Goal: Task Accomplishment & Management: Manage account settings

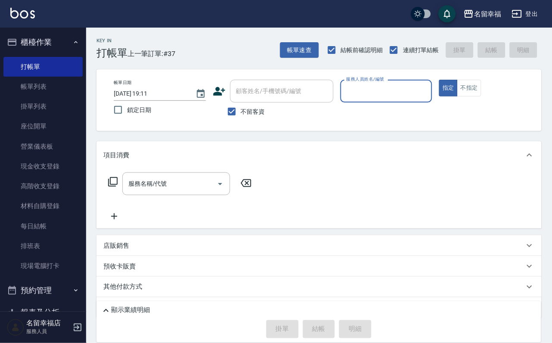
click at [429, 92] on input "服務人員姓名/編號" at bounding box center [386, 91] width 84 height 15
type input "晉瑋-3"
type button "true"
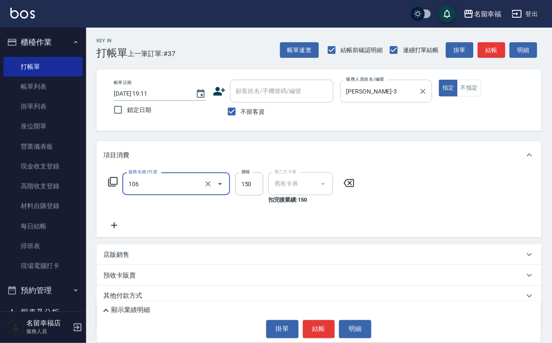
type input "洗髮券抵用(106)"
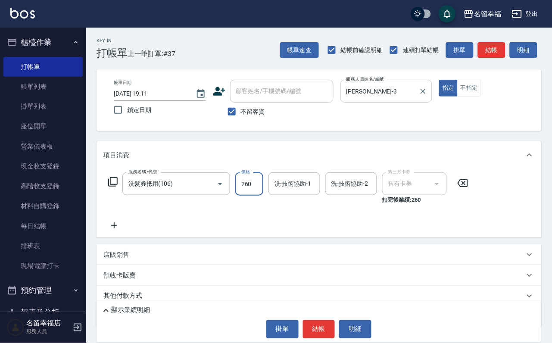
type input "260"
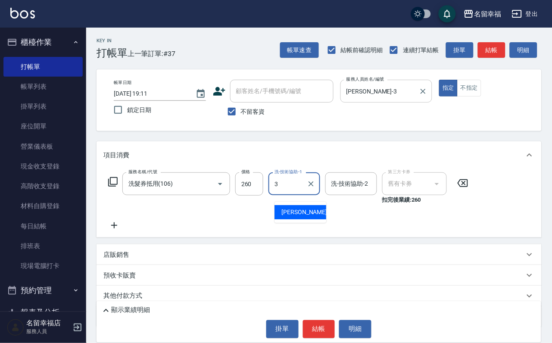
type input "晉瑋-3"
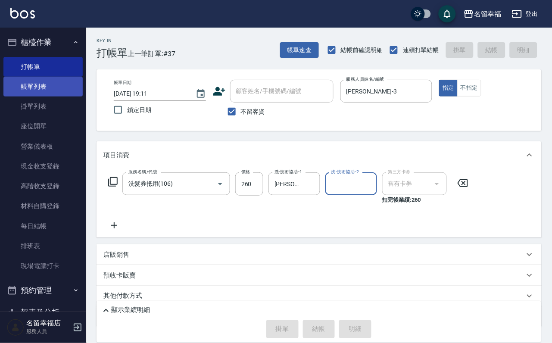
type input "2025/09/19 19:47"
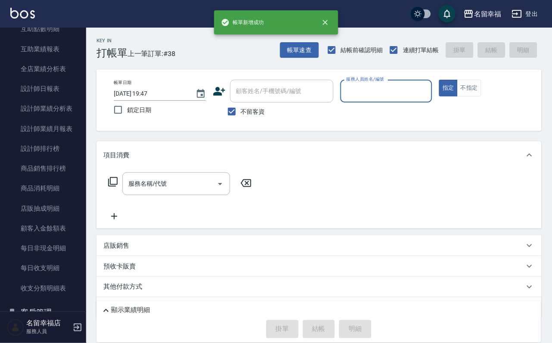
scroll to position [582, 0]
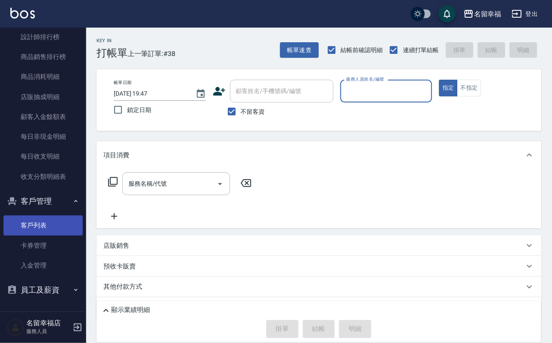
click at [48, 224] on link "客戶列表" at bounding box center [42, 226] width 79 height 20
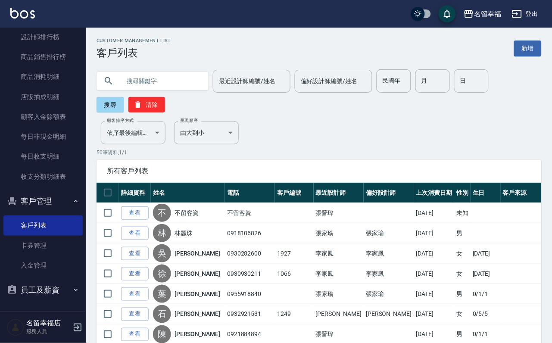
click at [37, 206] on button "客戶管理" at bounding box center [42, 201] width 79 height 22
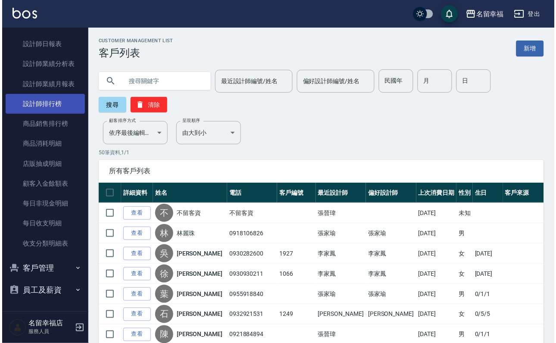
scroll to position [454, 0]
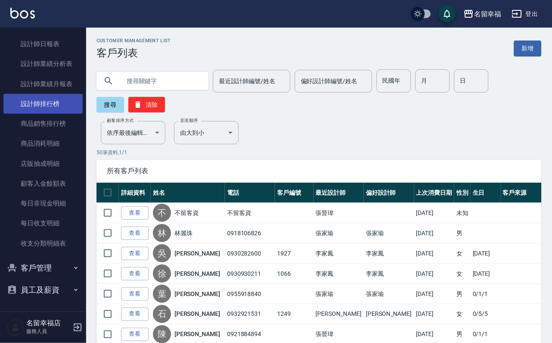
click at [56, 114] on link "設計師排行榜" at bounding box center [42, 104] width 79 height 20
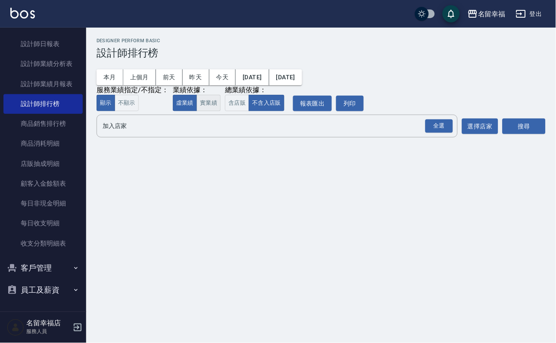
click at [221, 112] on button "實業績" at bounding box center [209, 103] width 24 height 17
click at [440, 133] on div "全選" at bounding box center [439, 125] width 28 height 13
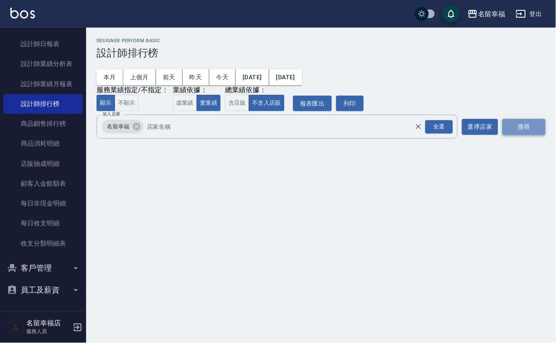
click at [527, 135] on button "搜尋" at bounding box center [524, 127] width 43 height 16
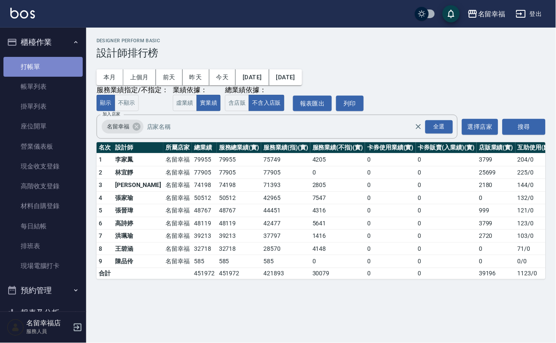
click at [44, 68] on link "打帳單" at bounding box center [42, 67] width 79 height 20
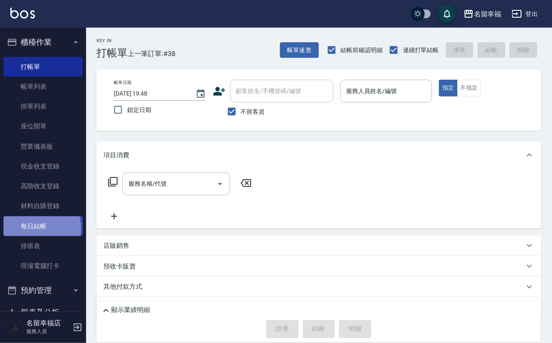
click at [34, 236] on link "每日結帳" at bounding box center [42, 226] width 79 height 20
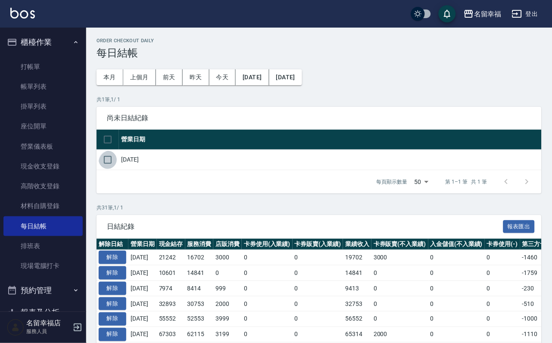
click at [114, 169] on input "checkbox" at bounding box center [108, 160] width 18 height 18
checkbox input "true"
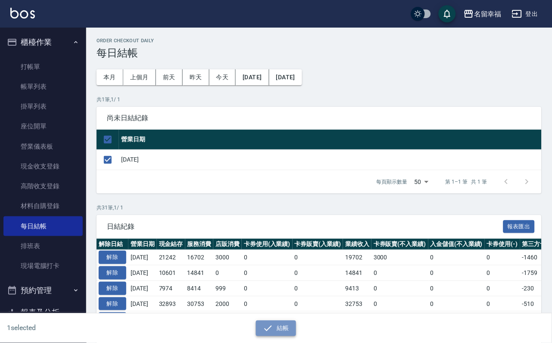
click at [277, 322] on button "結帳" at bounding box center [276, 329] width 40 height 16
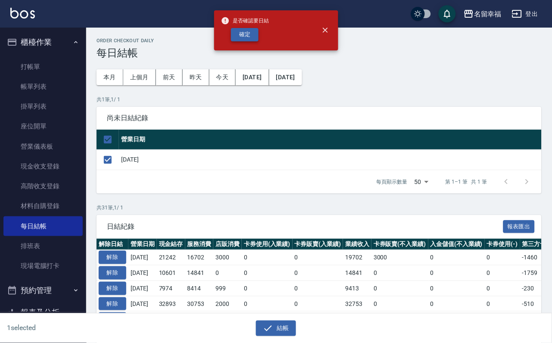
click at [248, 41] on button "確定" at bounding box center [245, 34] width 28 height 13
checkbox input "false"
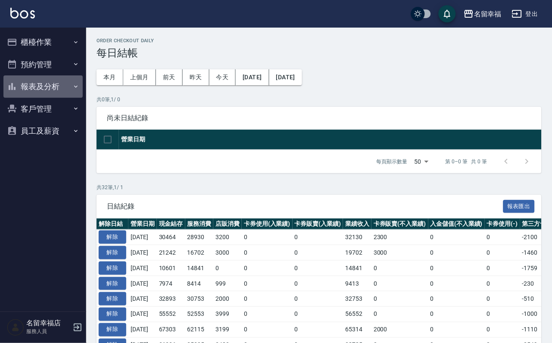
click at [42, 98] on button "報表及分析" at bounding box center [42, 86] width 79 height 22
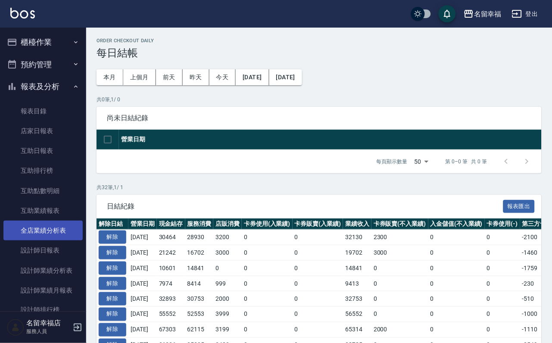
scroll to position [129, 0]
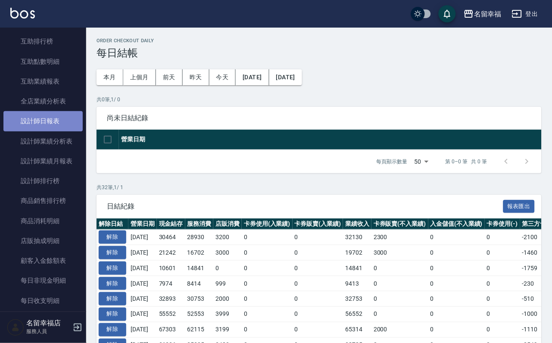
click at [61, 131] on link "設計師日報表" at bounding box center [42, 121] width 79 height 20
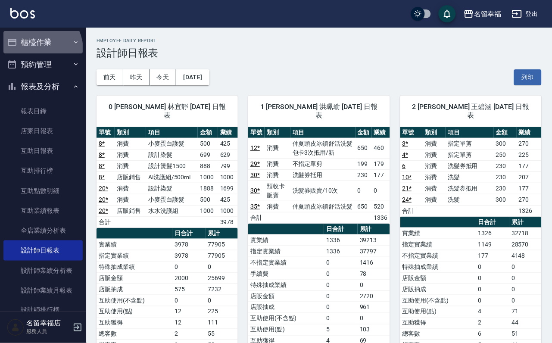
click at [37, 48] on button "櫃檯作業" at bounding box center [42, 42] width 79 height 22
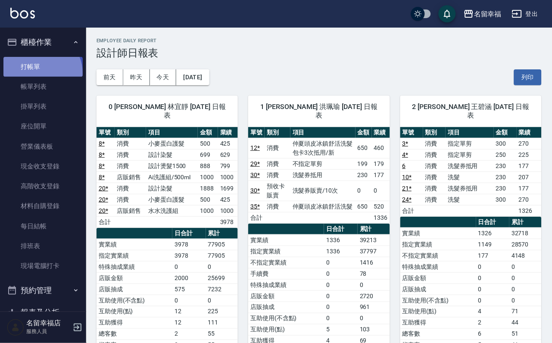
click at [39, 76] on link "打帳單" at bounding box center [42, 67] width 79 height 20
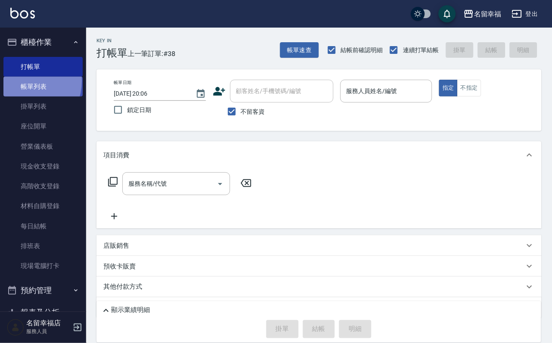
click at [22, 87] on link "帳單列表" at bounding box center [42, 87] width 79 height 20
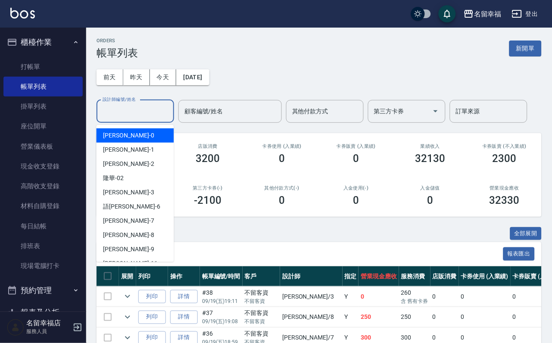
click at [136, 119] on input "設計師編號/姓名" at bounding box center [135, 111] width 70 height 15
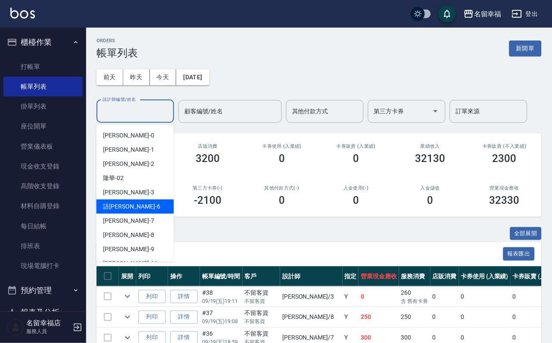
drag, startPoint x: 123, startPoint y: 209, endPoint x: 117, endPoint y: 208, distance: 5.7
click at [118, 209] on span "語瑄 -6" at bounding box center [131, 206] width 57 height 9
type input "語瑄-6"
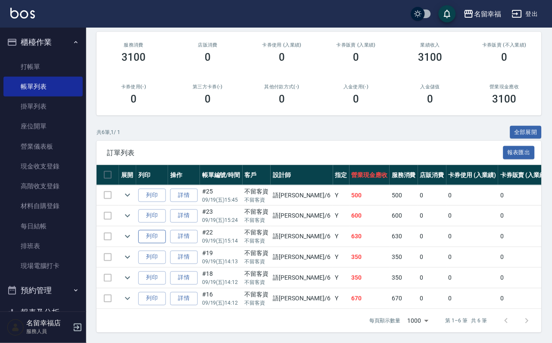
scroll to position [181, 0]
click at [130, 297] on icon "expand row" at bounding box center [127, 298] width 5 height 3
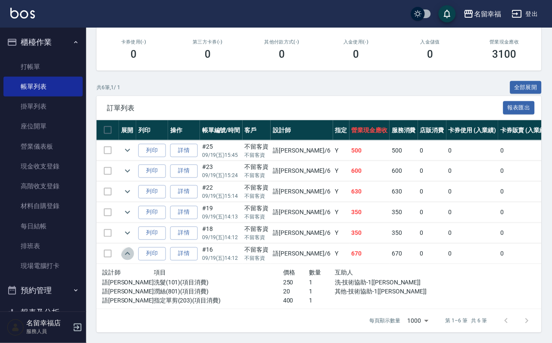
click at [130, 255] on icon "expand row" at bounding box center [127, 253] width 5 height 3
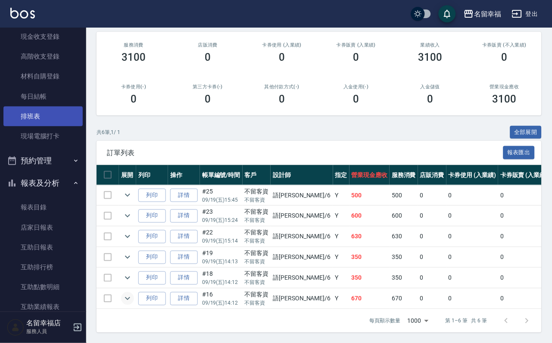
scroll to position [65, 0]
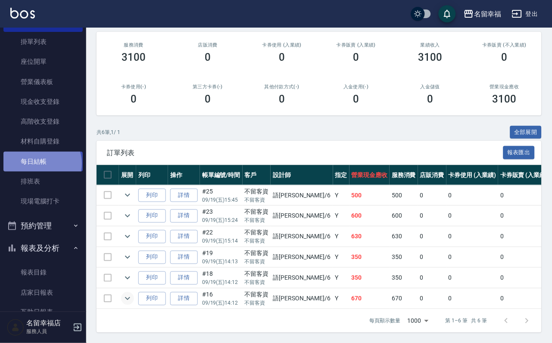
click at [42, 172] on link "每日結帳" at bounding box center [42, 162] width 79 height 20
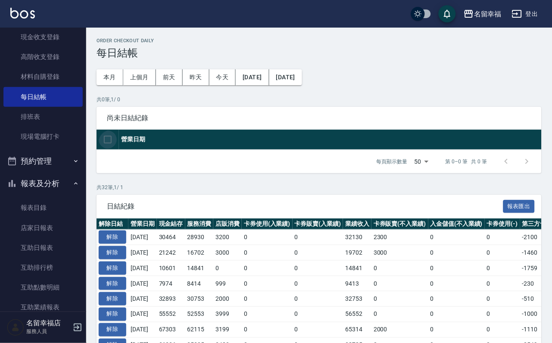
click at [109, 147] on input "checkbox" at bounding box center [108, 140] width 18 height 18
checkbox input "false"
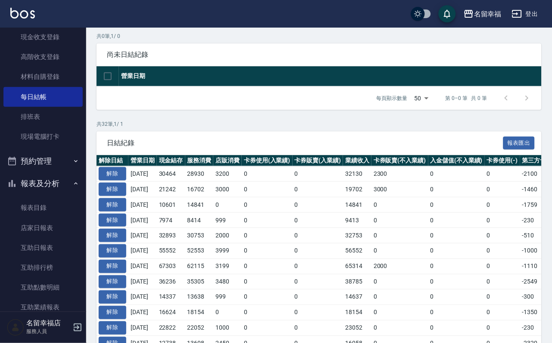
scroll to position [65, 0]
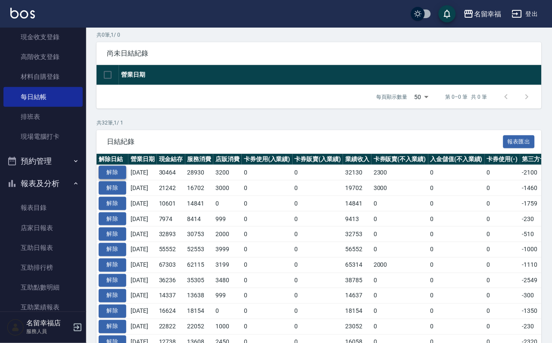
click at [112, 179] on button "解除" at bounding box center [113, 172] width 28 height 13
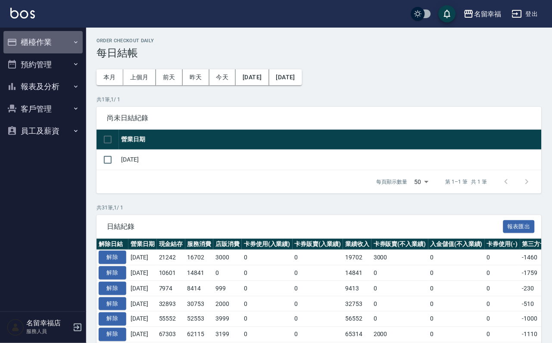
click at [51, 42] on button "櫃檯作業" at bounding box center [42, 42] width 79 height 22
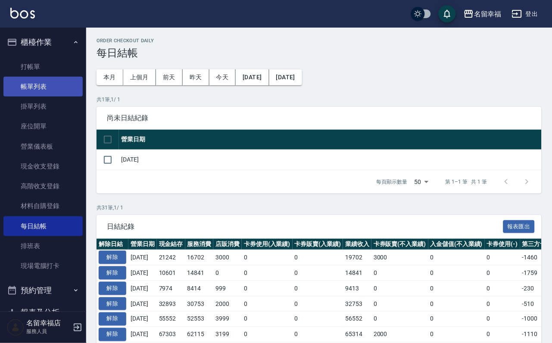
click at [50, 87] on link "帳單列表" at bounding box center [42, 87] width 79 height 20
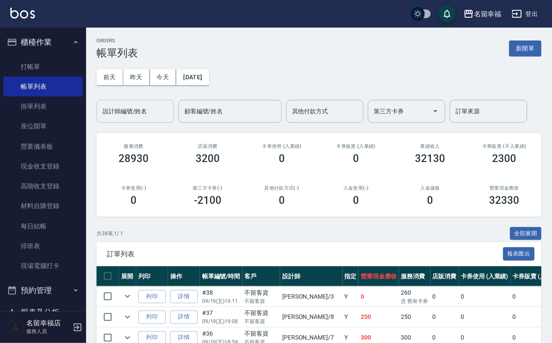
click at [121, 114] on input "設計師編號/姓名" at bounding box center [135, 111] width 70 height 15
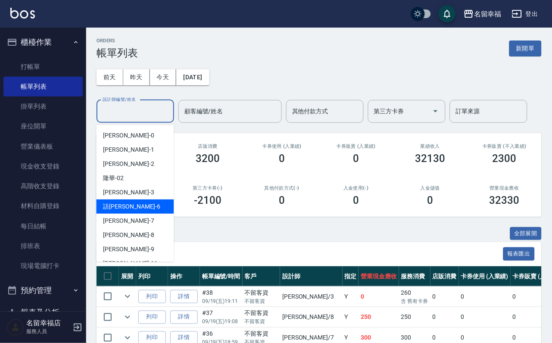
click at [128, 209] on div "語瑄 -6" at bounding box center [136, 207] width 78 height 14
type input "語瑄-6"
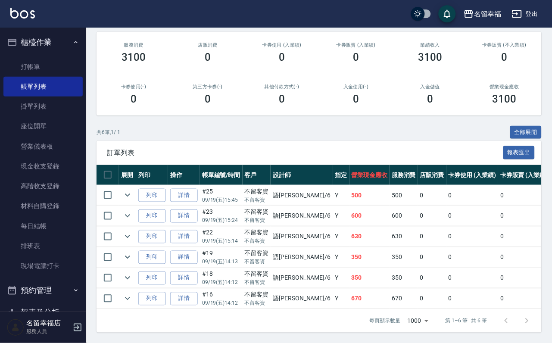
scroll to position [181, 0]
click at [193, 292] on link "詳情" at bounding box center [184, 298] width 28 height 13
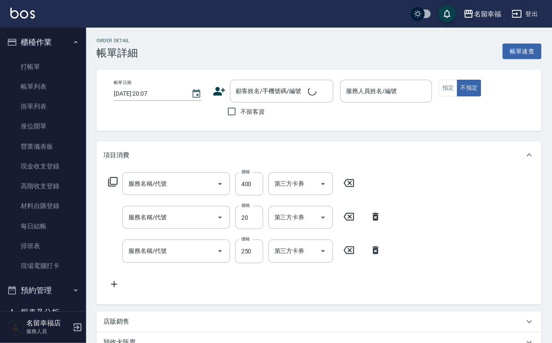
type input "指定單剪(203)"
type input "潤絲(801)"
type input "洗髮(101)"
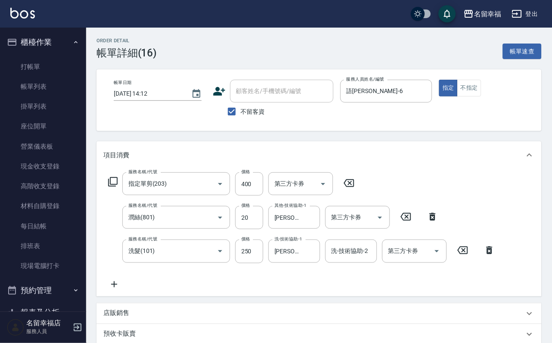
type input "2025/09/19 14:12"
checkbox input "true"
type input "語瑄-6"
click at [246, 261] on input "250" at bounding box center [249, 251] width 28 height 23
type input "200"
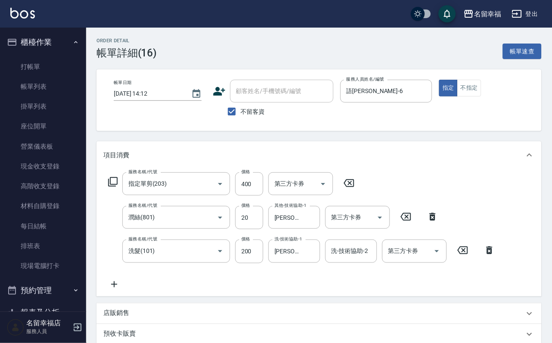
click at [116, 186] on icon at bounding box center [113, 182] width 10 height 10
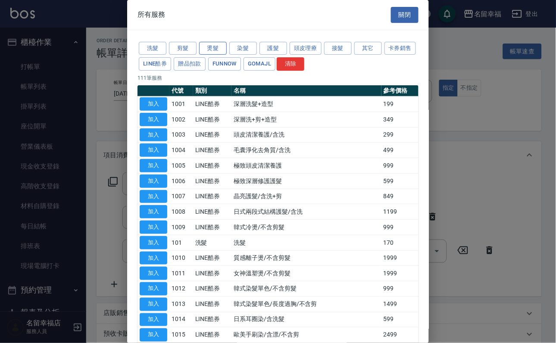
click at [213, 55] on button "燙髮" at bounding box center [213, 48] width 28 height 13
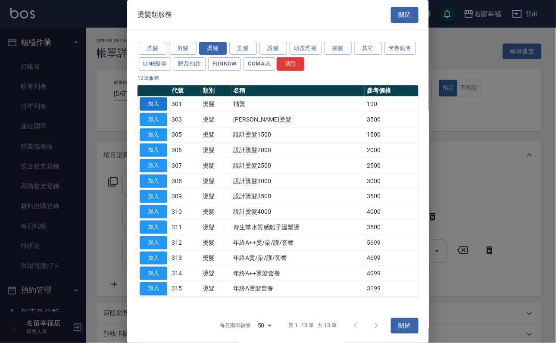
click at [151, 111] on button "加入" at bounding box center [154, 103] width 28 height 13
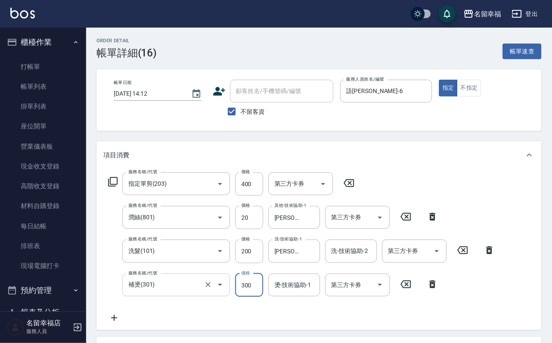
type input "300"
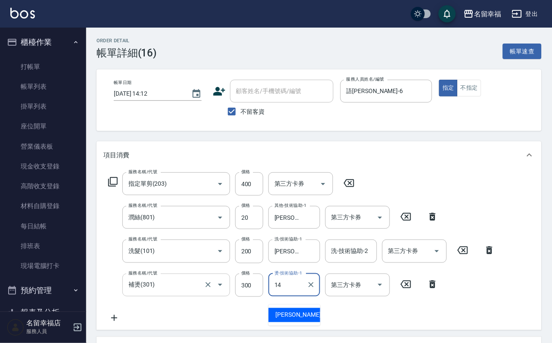
type input "芷萱-14"
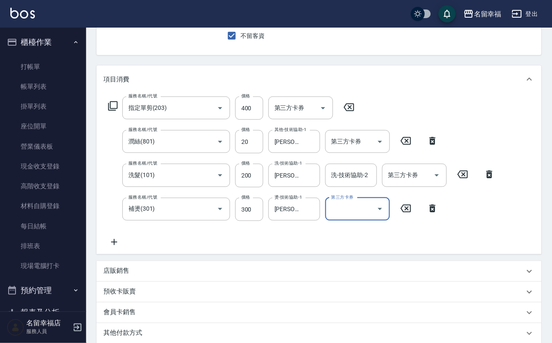
scroll to position [194, 0]
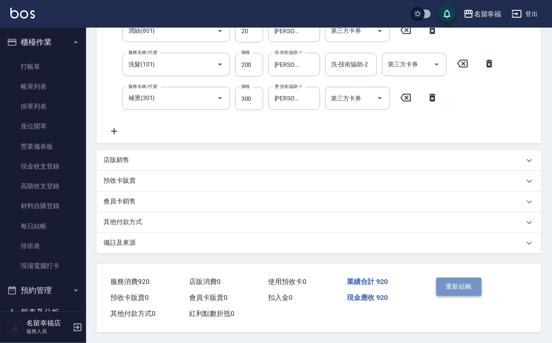
drag, startPoint x: 451, startPoint y: 299, endPoint x: 375, endPoint y: 294, distance: 76.8
click at [450, 296] on button "重新結帳" at bounding box center [460, 287] width 46 height 18
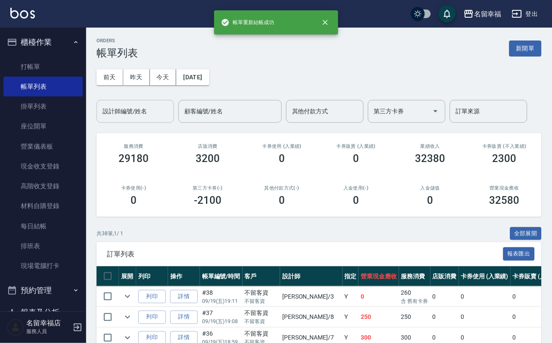
click at [126, 118] on input "設計師編號/姓名" at bounding box center [135, 111] width 70 height 15
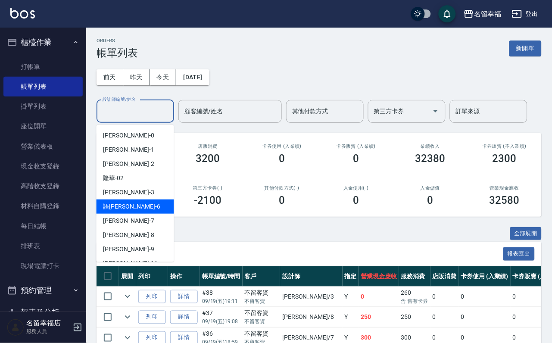
click at [111, 207] on span "語瑄 -6" at bounding box center [131, 206] width 57 height 9
type input "語瑄-6"
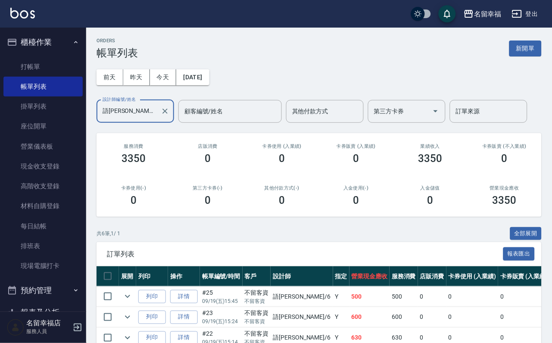
scroll to position [181, 0]
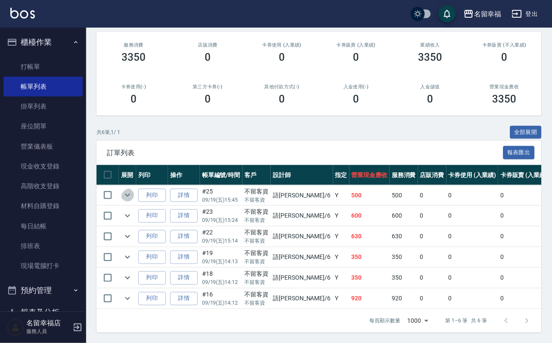
click at [133, 190] on icon "expand row" at bounding box center [127, 195] width 10 height 10
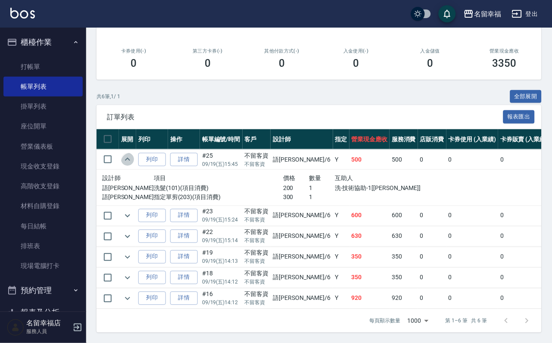
click at [133, 154] on icon "expand row" at bounding box center [127, 159] width 10 height 10
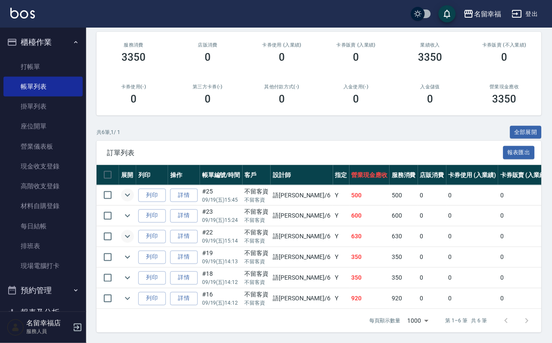
click at [133, 231] on icon "expand row" at bounding box center [127, 236] width 10 height 10
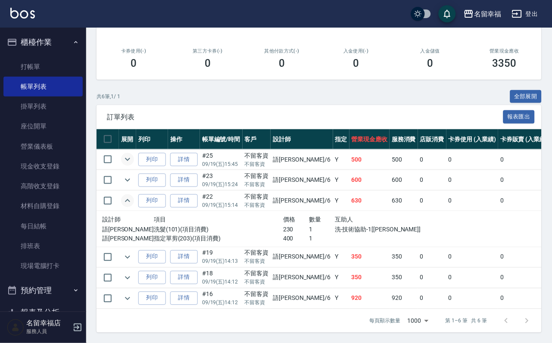
click at [133, 196] on icon "expand row" at bounding box center [127, 201] width 10 height 10
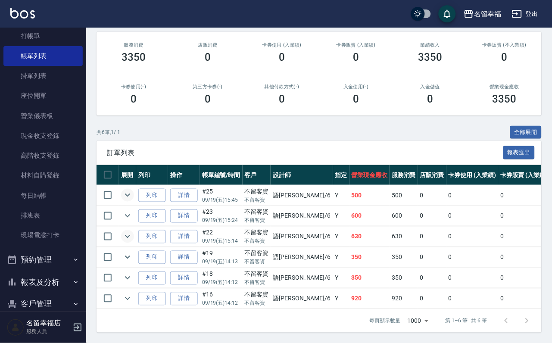
scroll to position [99, 0]
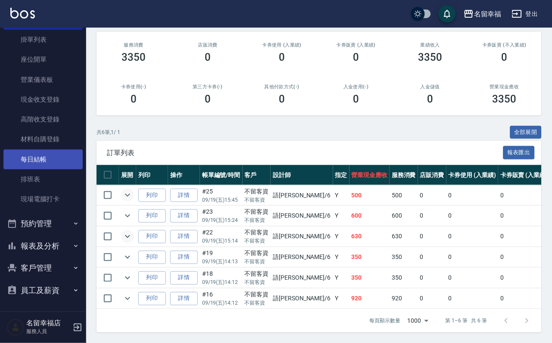
click at [30, 150] on link "每日結帳" at bounding box center [42, 160] width 79 height 20
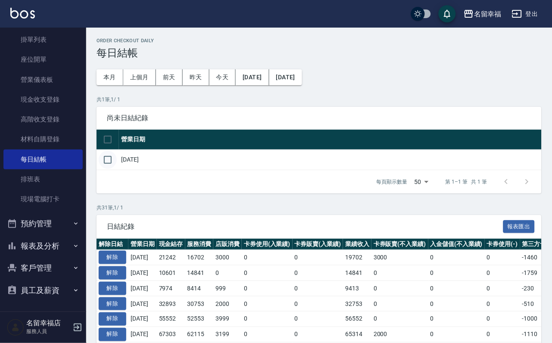
click at [113, 169] on input "checkbox" at bounding box center [108, 160] width 18 height 18
checkbox input "true"
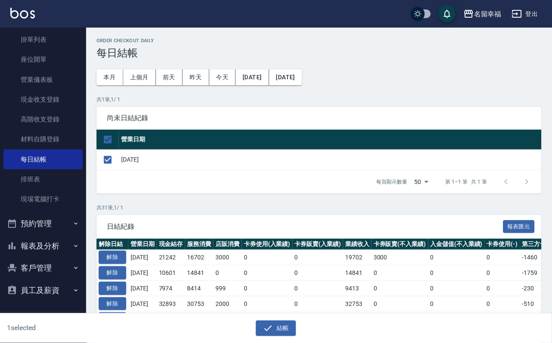
drag, startPoint x: 254, startPoint y: 329, endPoint x: 245, endPoint y: 333, distance: 10.1
click at [256, 329] on button "結帳" at bounding box center [276, 329] width 40 height 16
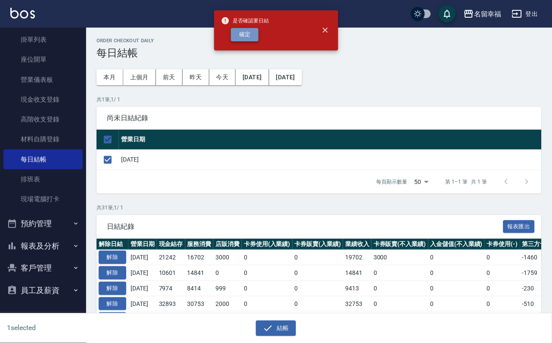
click at [251, 41] on button "確定" at bounding box center [245, 34] width 28 height 13
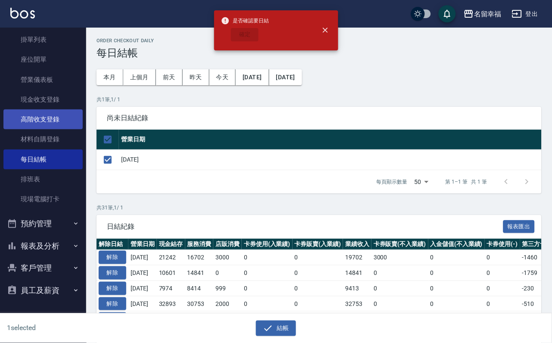
checkbox input "false"
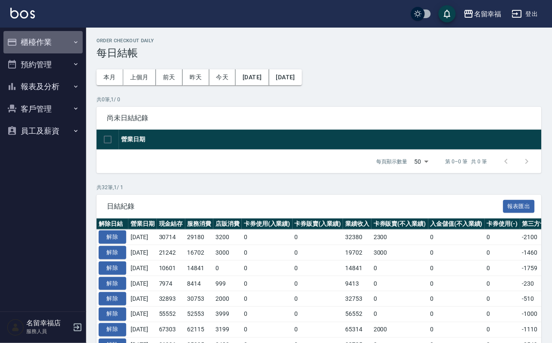
click at [42, 36] on button "櫃檯作業" at bounding box center [42, 42] width 79 height 22
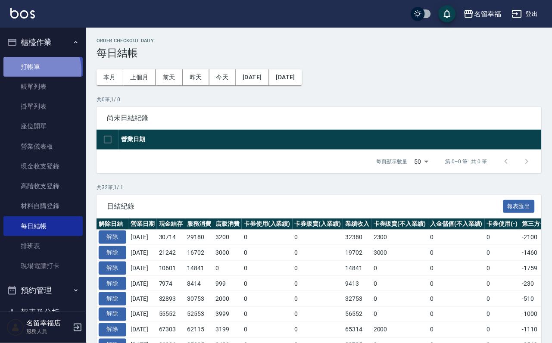
click at [37, 74] on link "打帳單" at bounding box center [42, 67] width 79 height 20
